Goal: Book appointment/travel/reservation

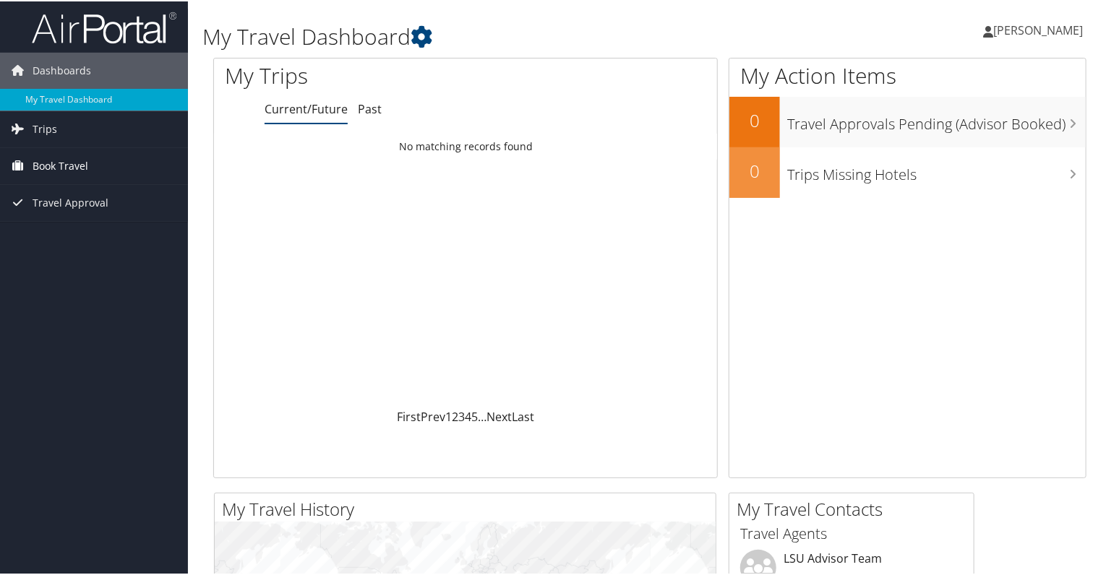
click at [55, 170] on span "Book Travel" at bounding box center [61, 165] width 56 height 36
click at [61, 160] on span "Book Travel" at bounding box center [61, 165] width 56 height 36
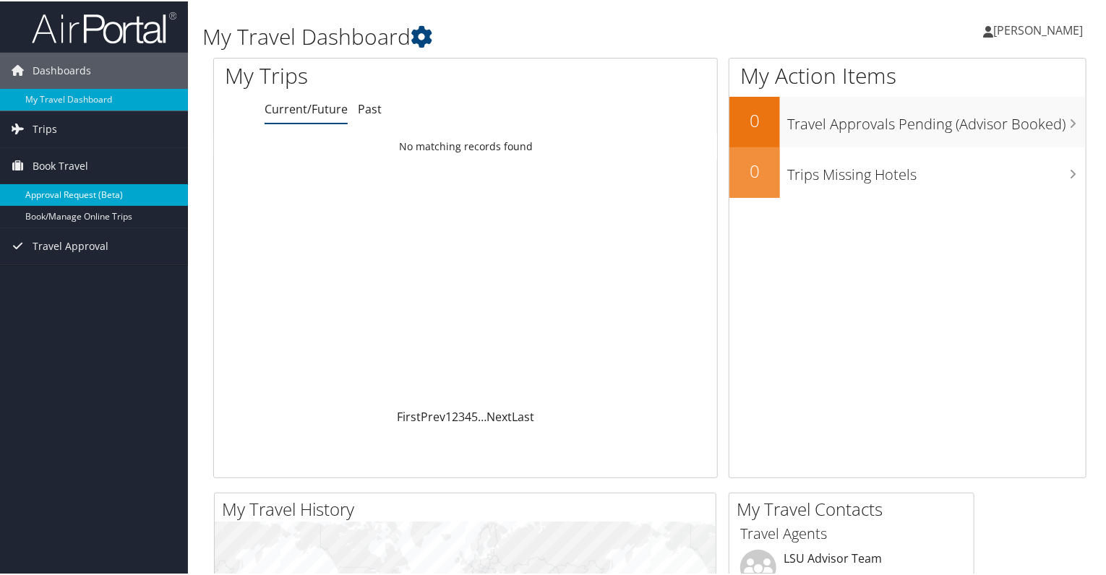
click at [62, 189] on link "Approval Request (Beta)" at bounding box center [94, 194] width 188 height 22
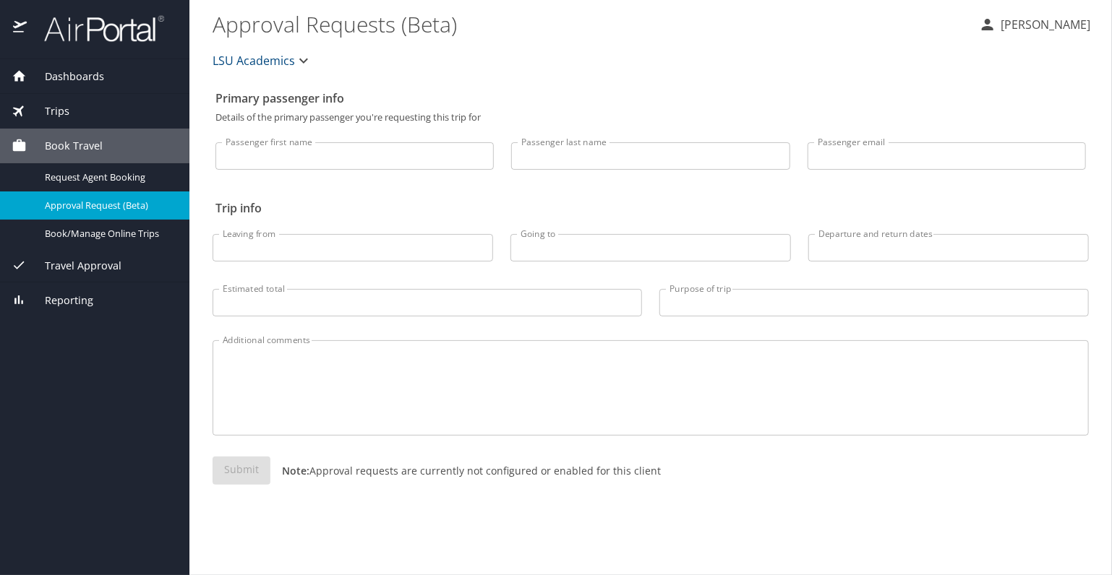
click at [257, 158] on input "Passenger first name" at bounding box center [354, 155] width 278 height 27
type input "Amy"
type input "Caillouet"
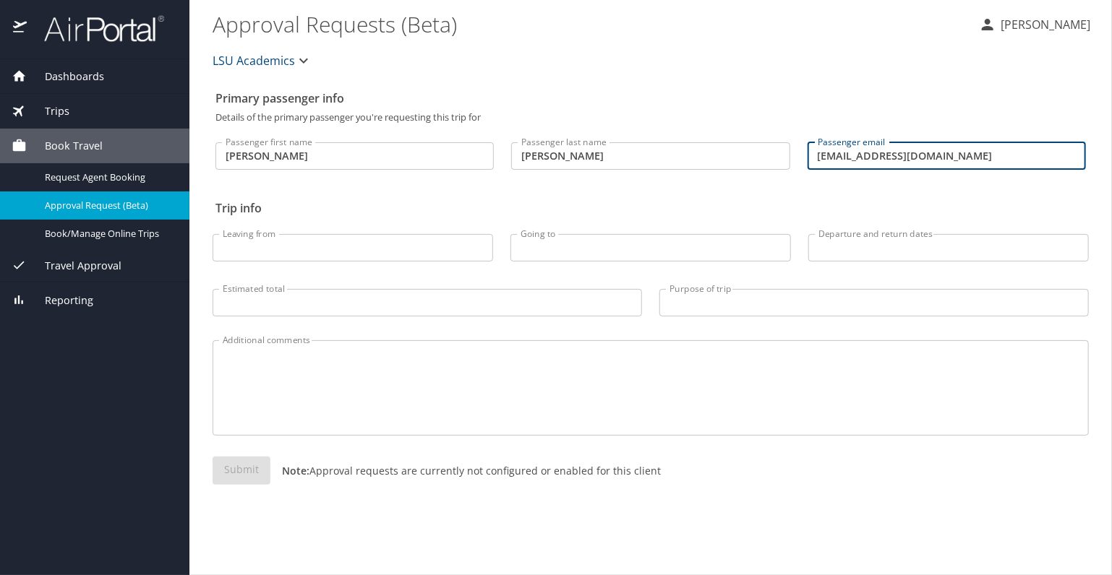
type input "amyc@lsu.edu"
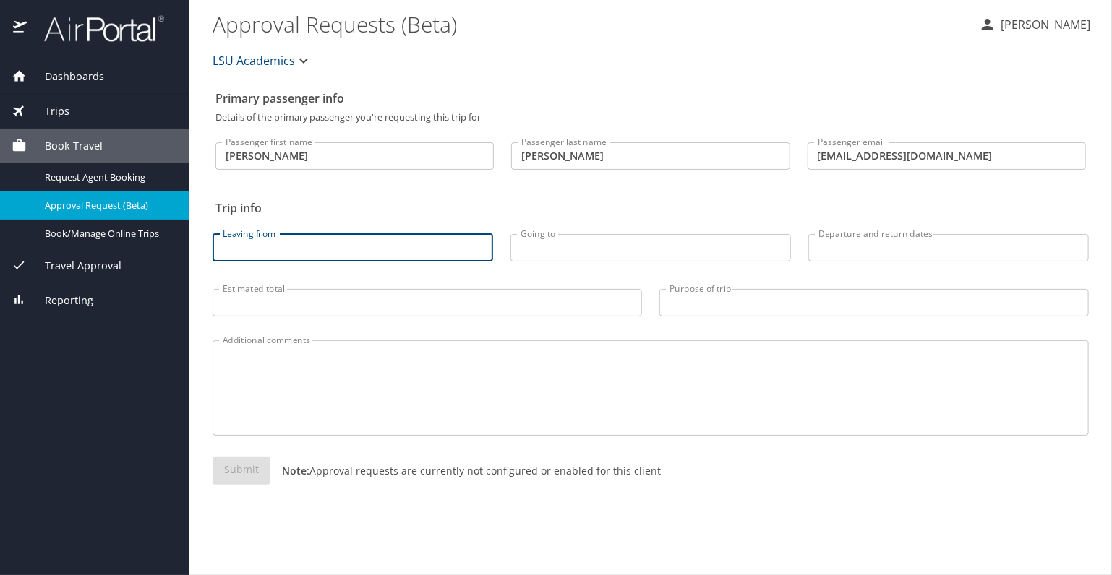
click at [267, 254] on input "Leaving from" at bounding box center [352, 247] width 280 height 27
type input "baton rouge"
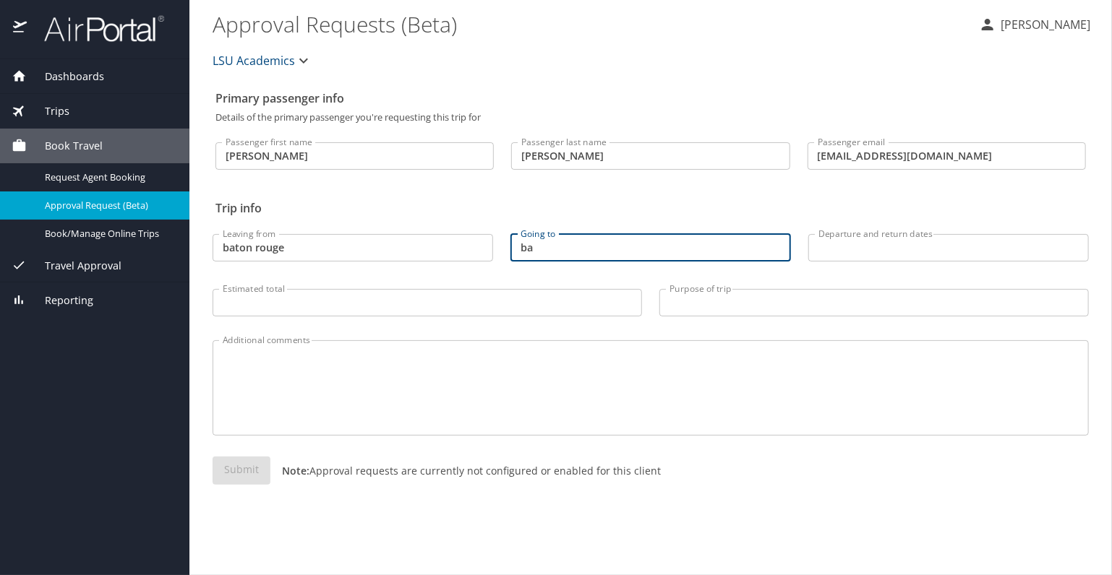
type input "b"
type input "nashville"
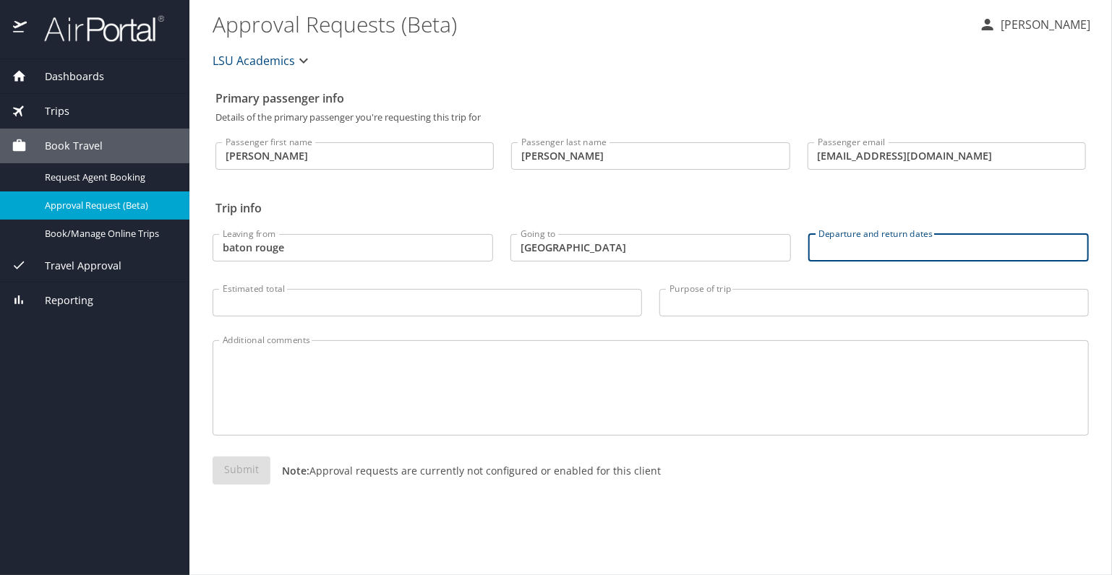
click at [870, 254] on input "Departure and return dates" at bounding box center [948, 247] width 280 height 27
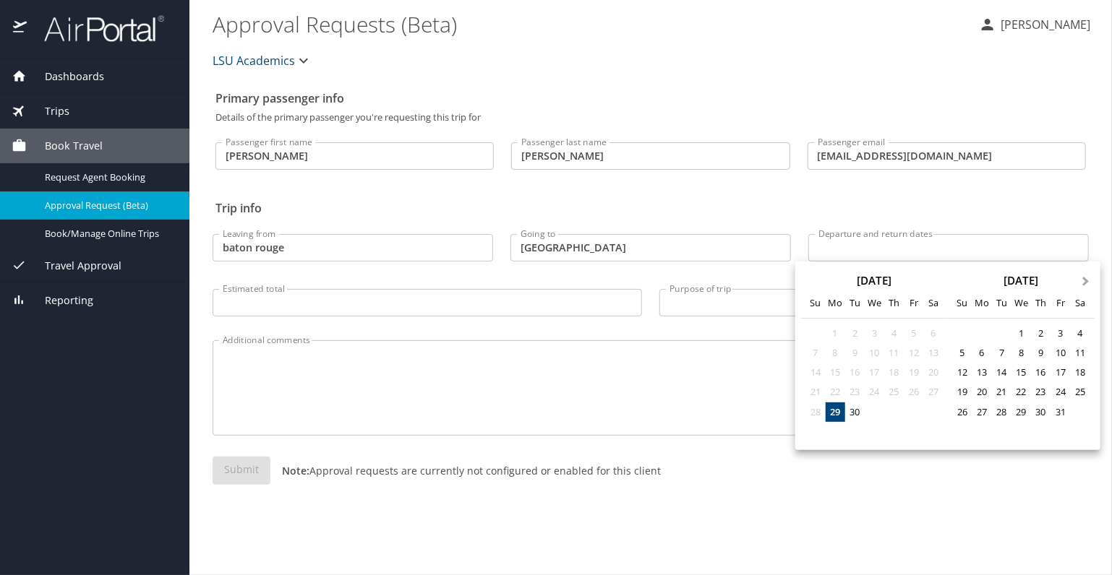
click at [1086, 280] on span "Next Month" at bounding box center [1086, 282] width 0 height 17
click at [1003, 355] on div "9" at bounding box center [1002, 353] width 20 height 20
click at [1059, 352] on div "12" at bounding box center [1060, 353] width 20 height 20
type input "12/09/2025 🠦 12/12/2025"
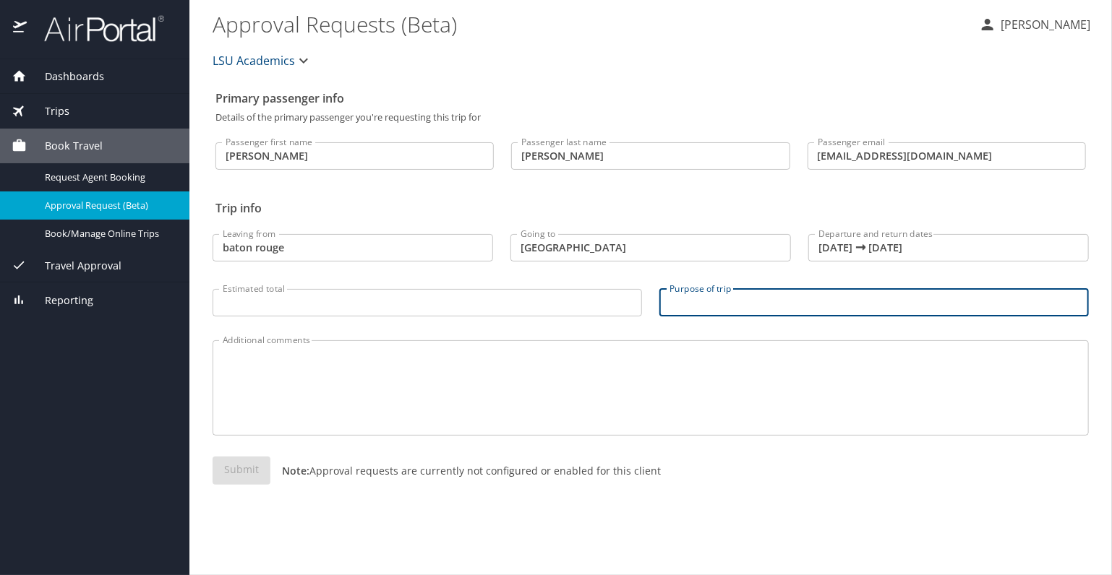
click at [767, 303] on input "Purpose of trip" at bounding box center [873, 302] width 429 height 27
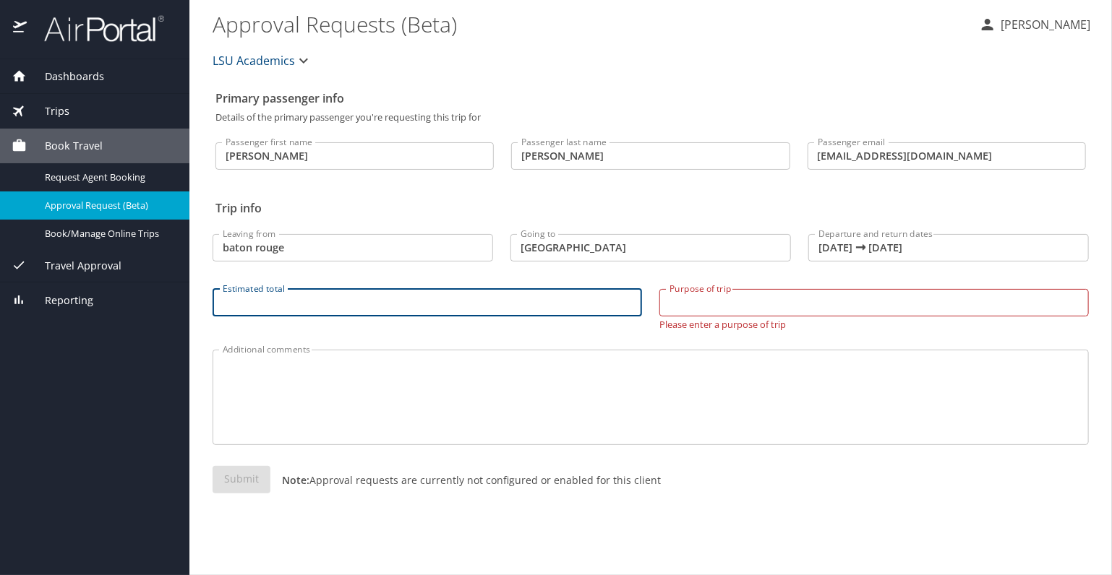
click at [333, 297] on input "Estimated total" at bounding box center [426, 302] width 429 height 27
type input "700"
click at [696, 306] on input "Purpose of trip" at bounding box center [873, 302] width 429 height 27
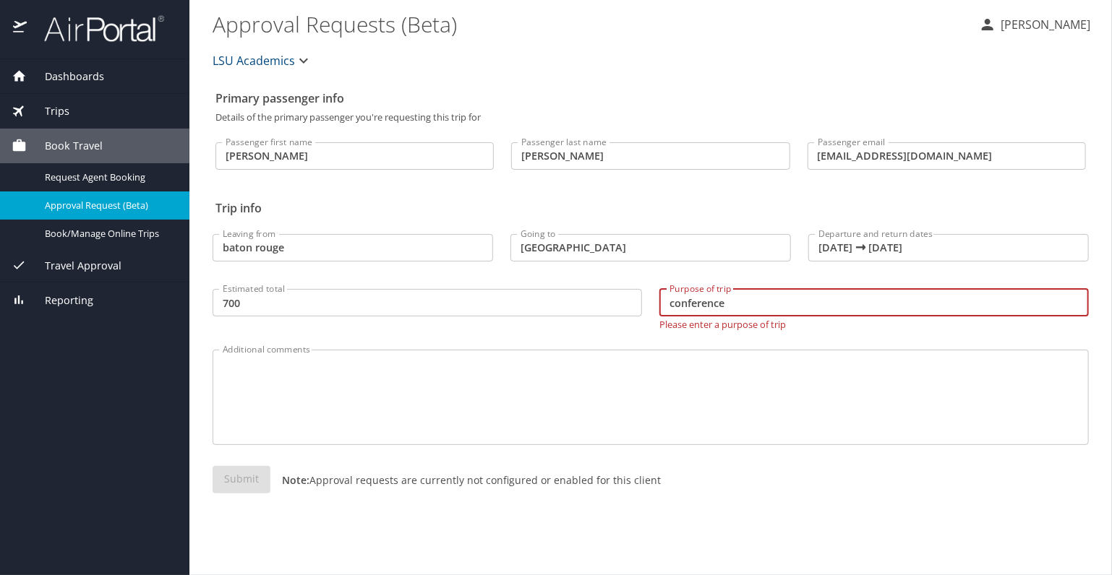
type input "conference"
click at [333, 391] on textarea "Additional comments" at bounding box center [651, 397] width 856 height 69
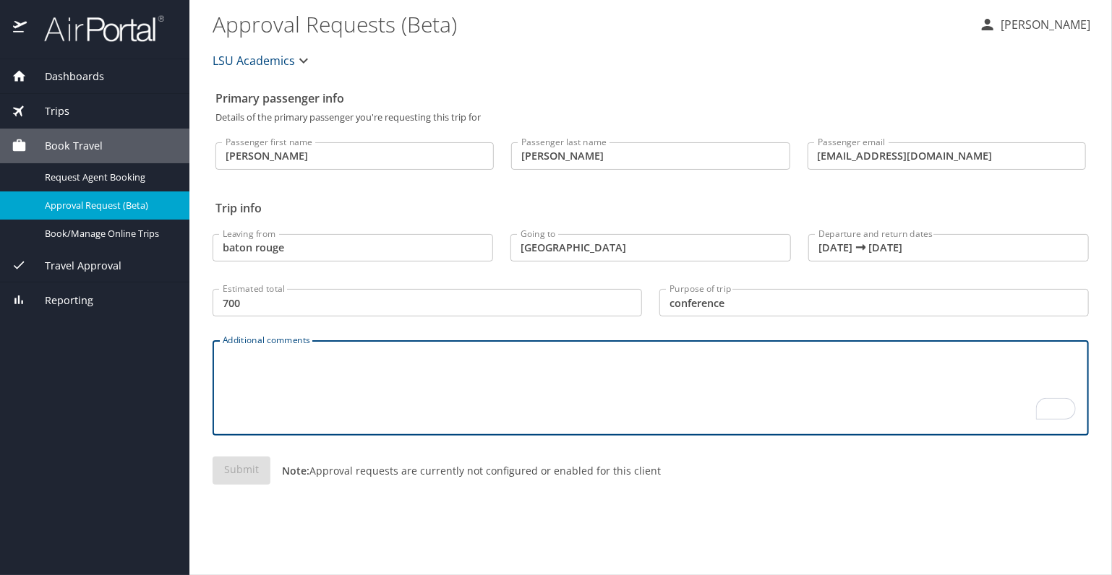
click at [249, 476] on div "Submit Note: Approval requests are currently not configured or enabled for this…" at bounding box center [650, 482] width 876 height 51
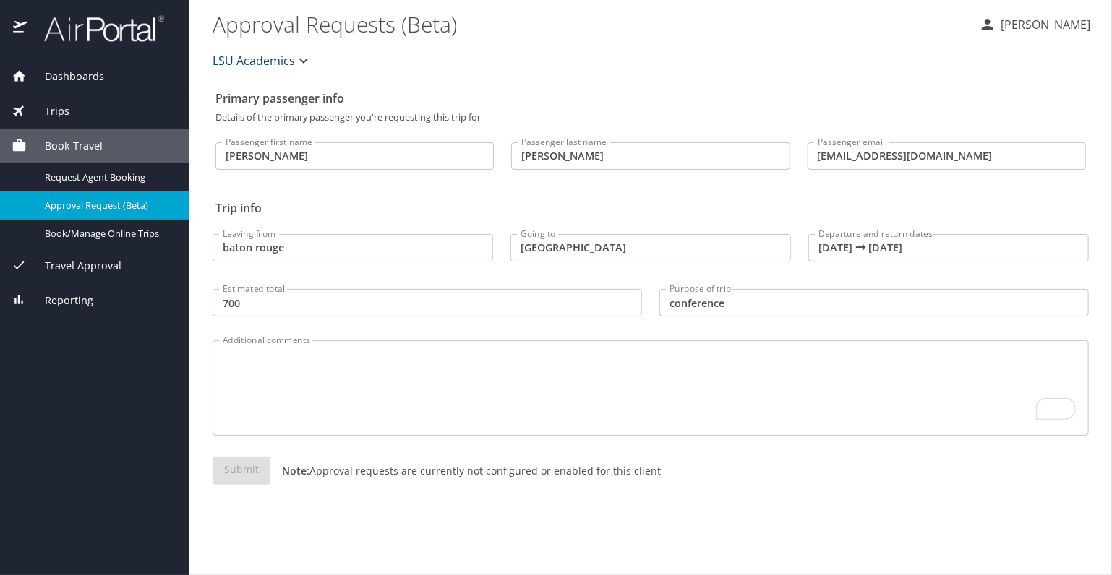
click at [249, 476] on div "Submit Note: Approval requests are currently not configured or enabled for this…" at bounding box center [650, 482] width 876 height 51
click at [342, 365] on textarea "Additional comments" at bounding box center [651, 388] width 856 height 69
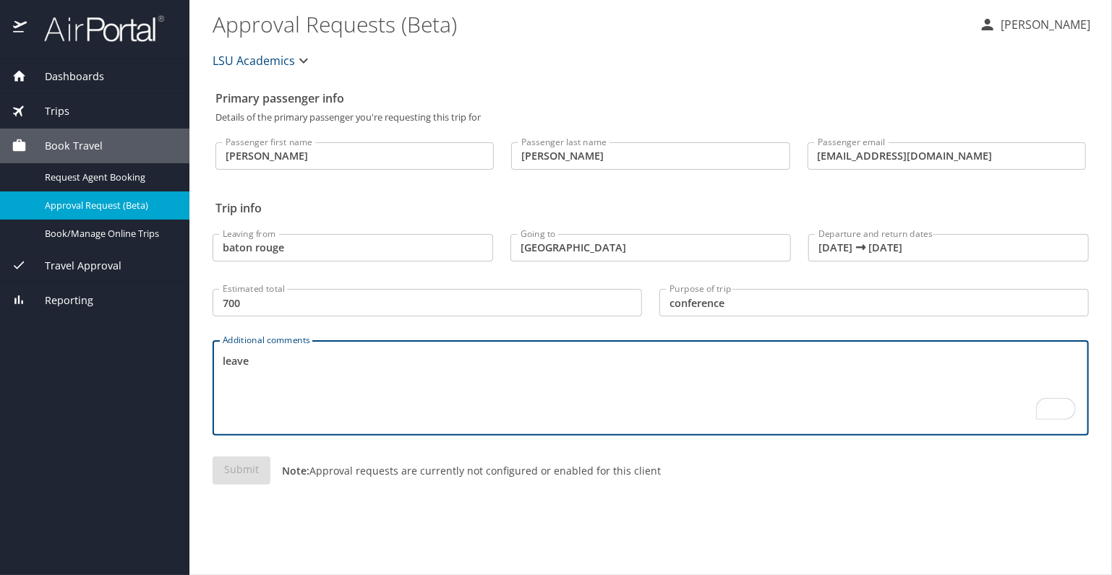
type textarea "leave"
click at [81, 139] on span "Book Travel" at bounding box center [65, 146] width 76 height 16
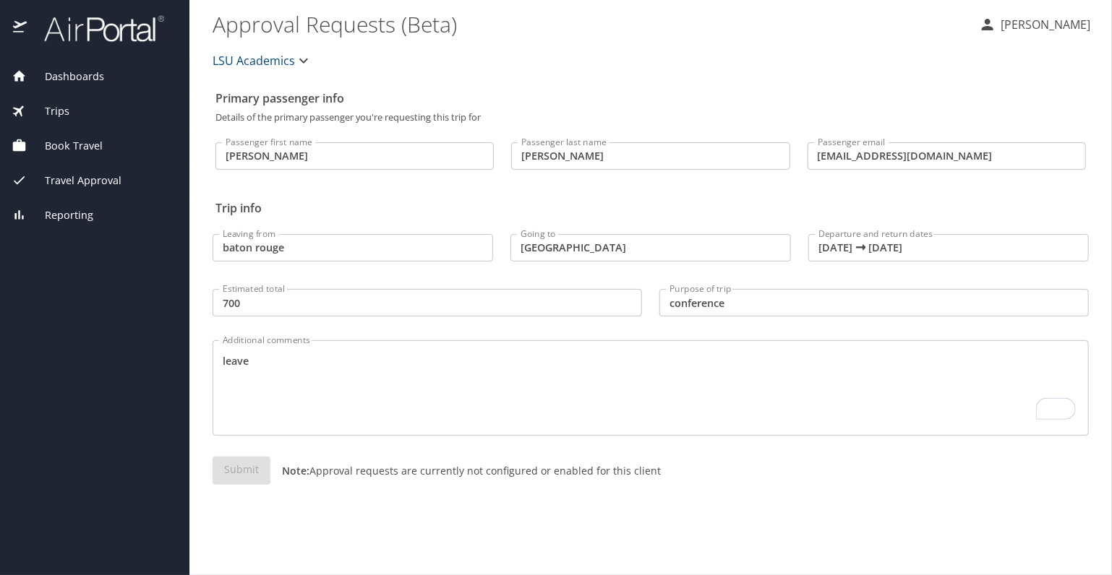
click at [66, 147] on span "Book Travel" at bounding box center [65, 146] width 76 height 16
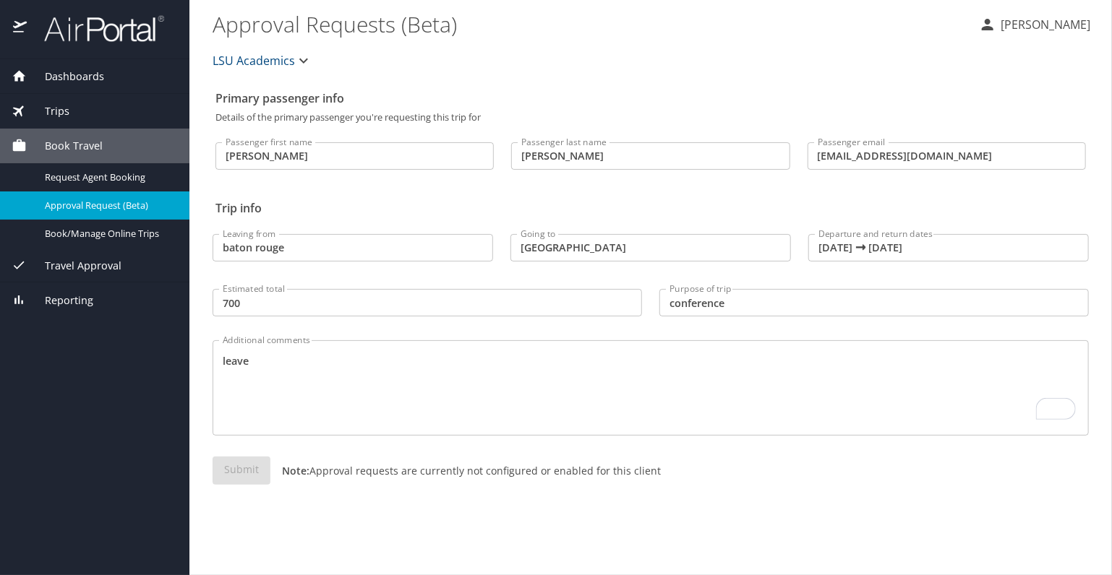
click at [80, 264] on span "Travel Approval" at bounding box center [74, 266] width 95 height 16
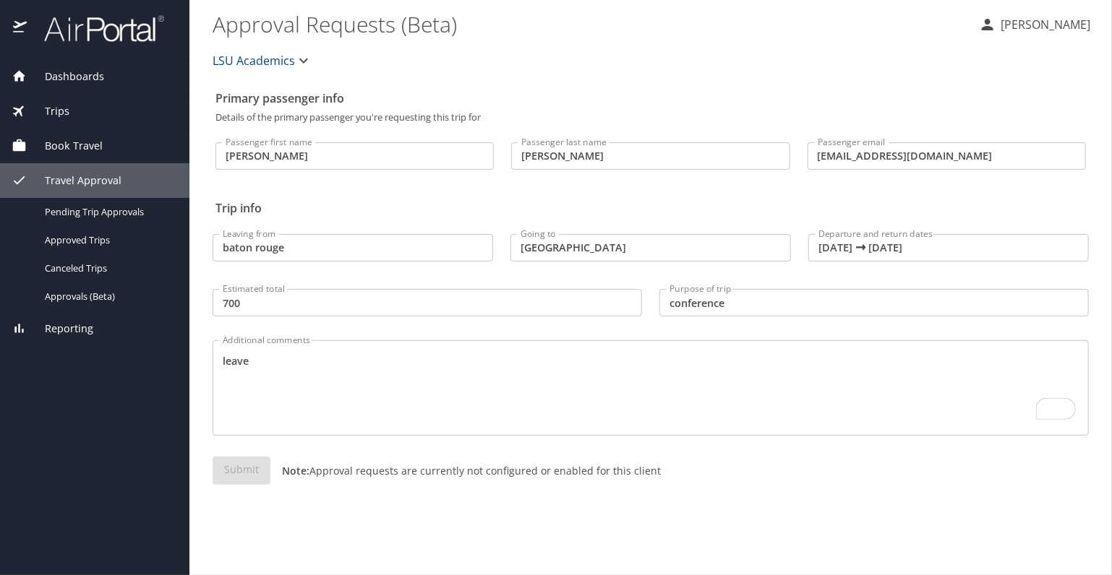
click at [21, 179] on icon at bounding box center [19, 180] width 11 height 9
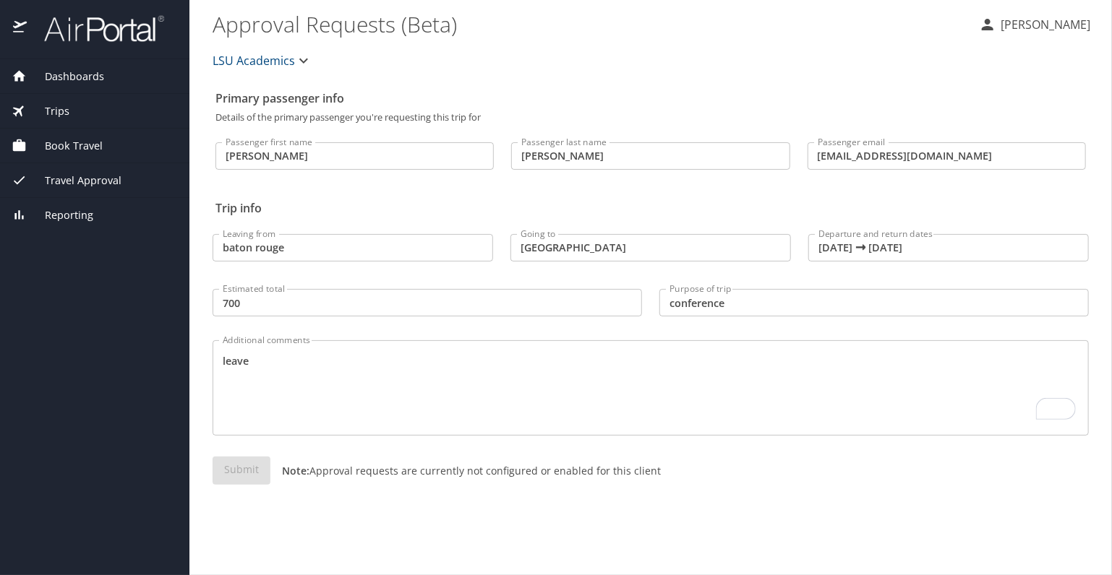
click at [21, 179] on icon at bounding box center [19, 180] width 11 height 9
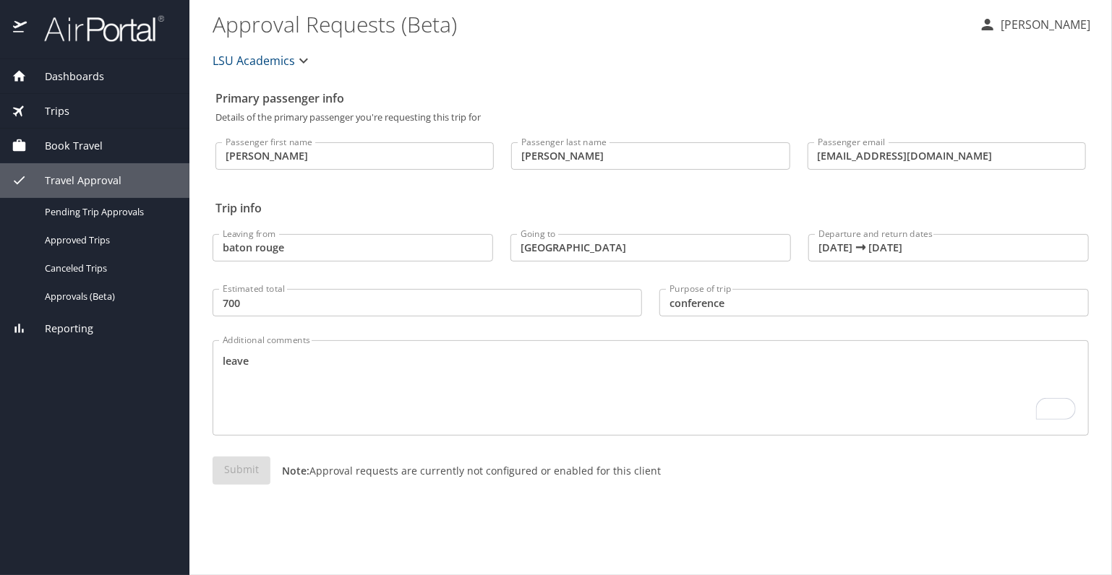
click at [52, 107] on span "Trips" at bounding box center [48, 111] width 43 height 16
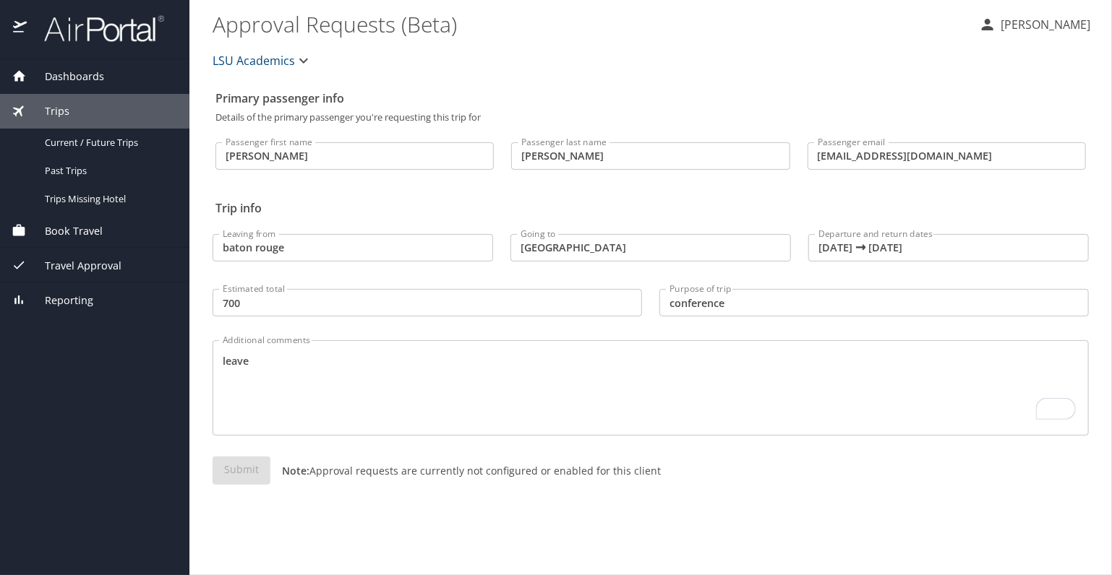
click at [52, 74] on span "Dashboards" at bounding box center [65, 77] width 77 height 16
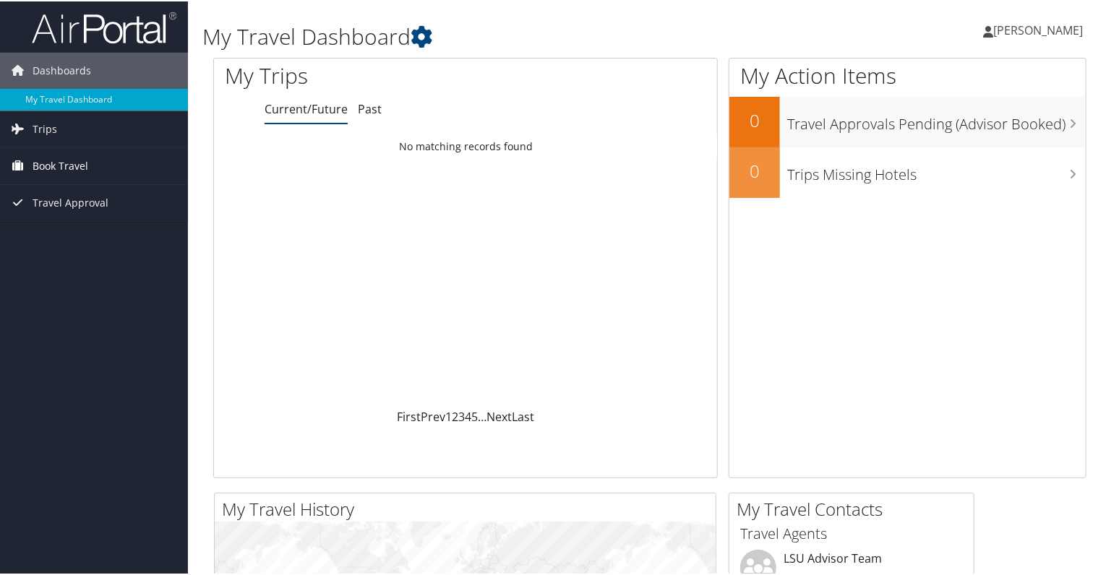
click at [58, 164] on span "Book Travel" at bounding box center [61, 165] width 56 height 36
click at [58, 211] on link "Book/Manage Online Trips" at bounding box center [94, 216] width 188 height 22
